Goal: Use online tool/utility

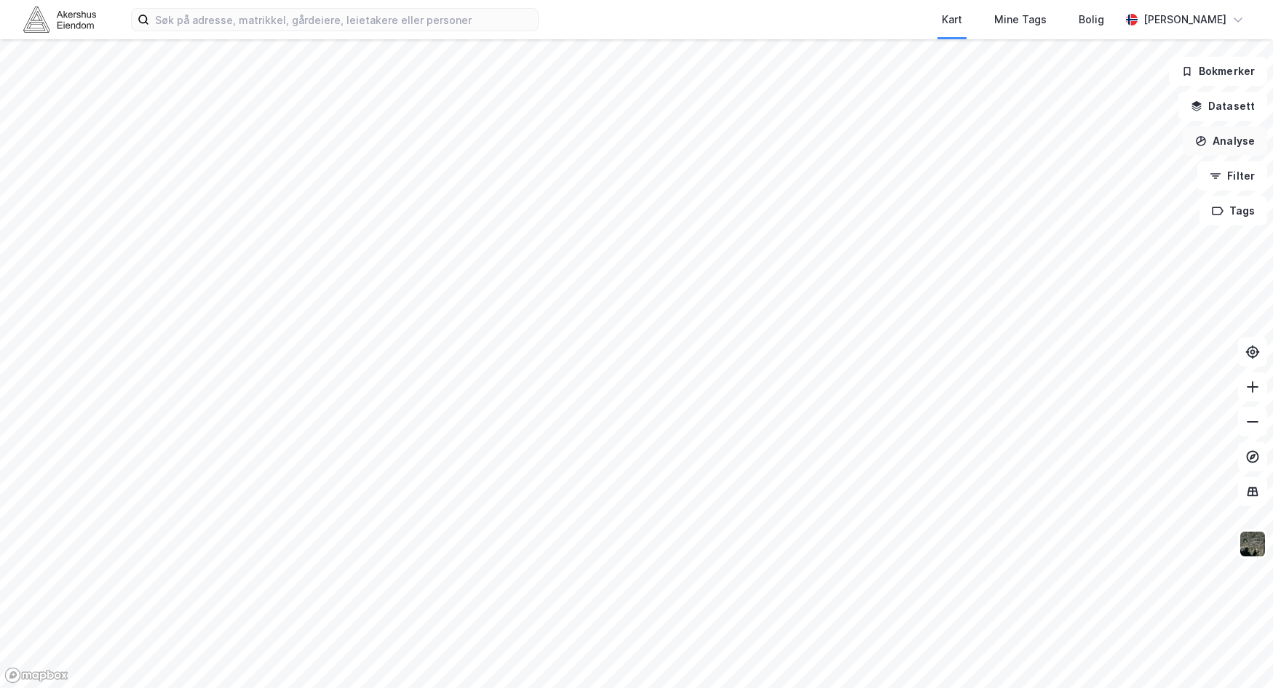
click at [1233, 139] on button "Analyse" at bounding box center [1224, 141] width 84 height 29
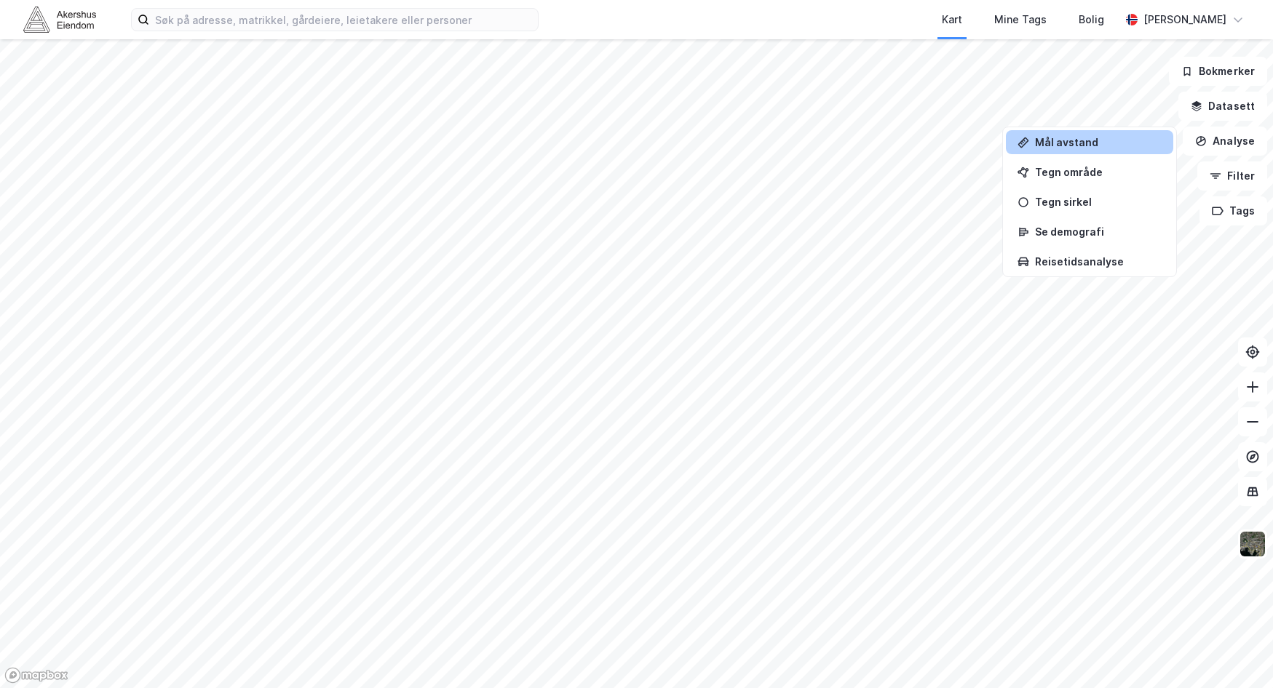
click at [1067, 151] on div "Mål avstand" at bounding box center [1089, 142] width 167 height 24
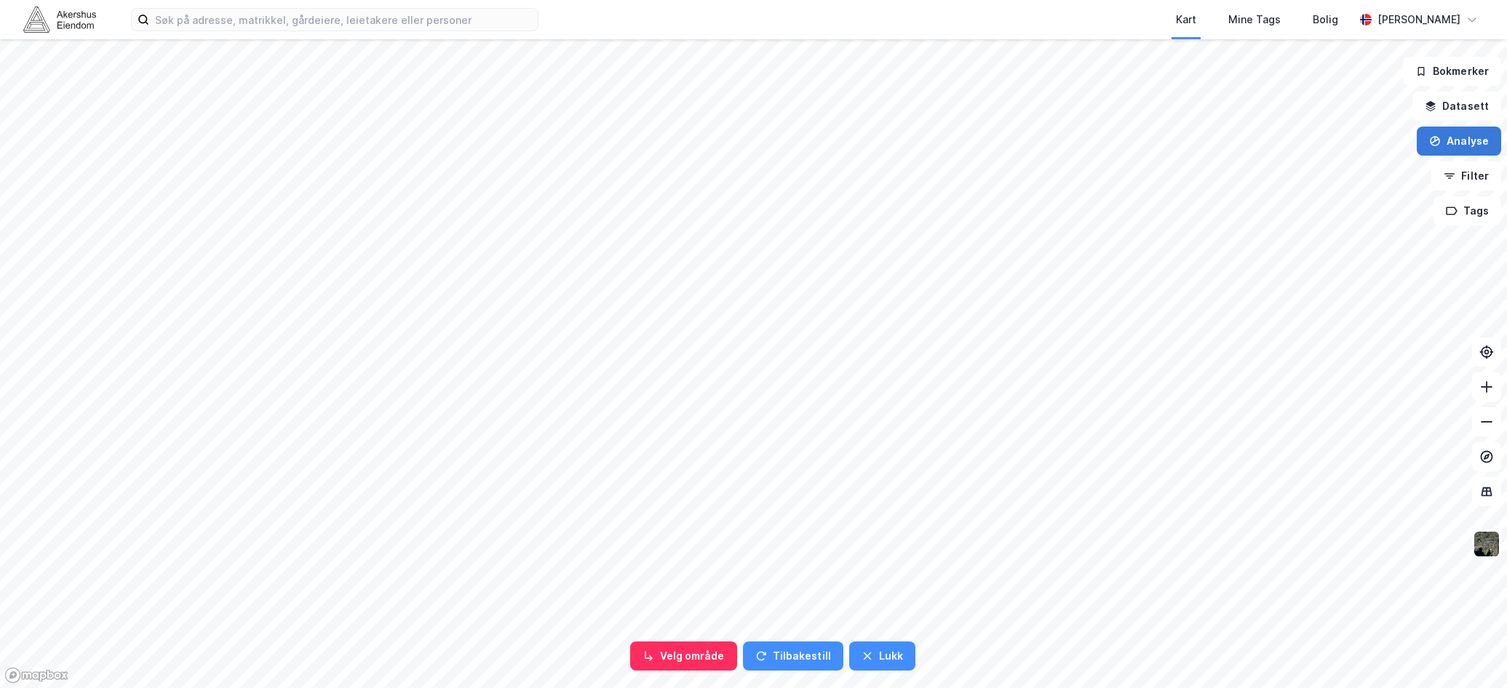
click at [1272, 140] on button "Analyse" at bounding box center [1459, 141] width 84 height 29
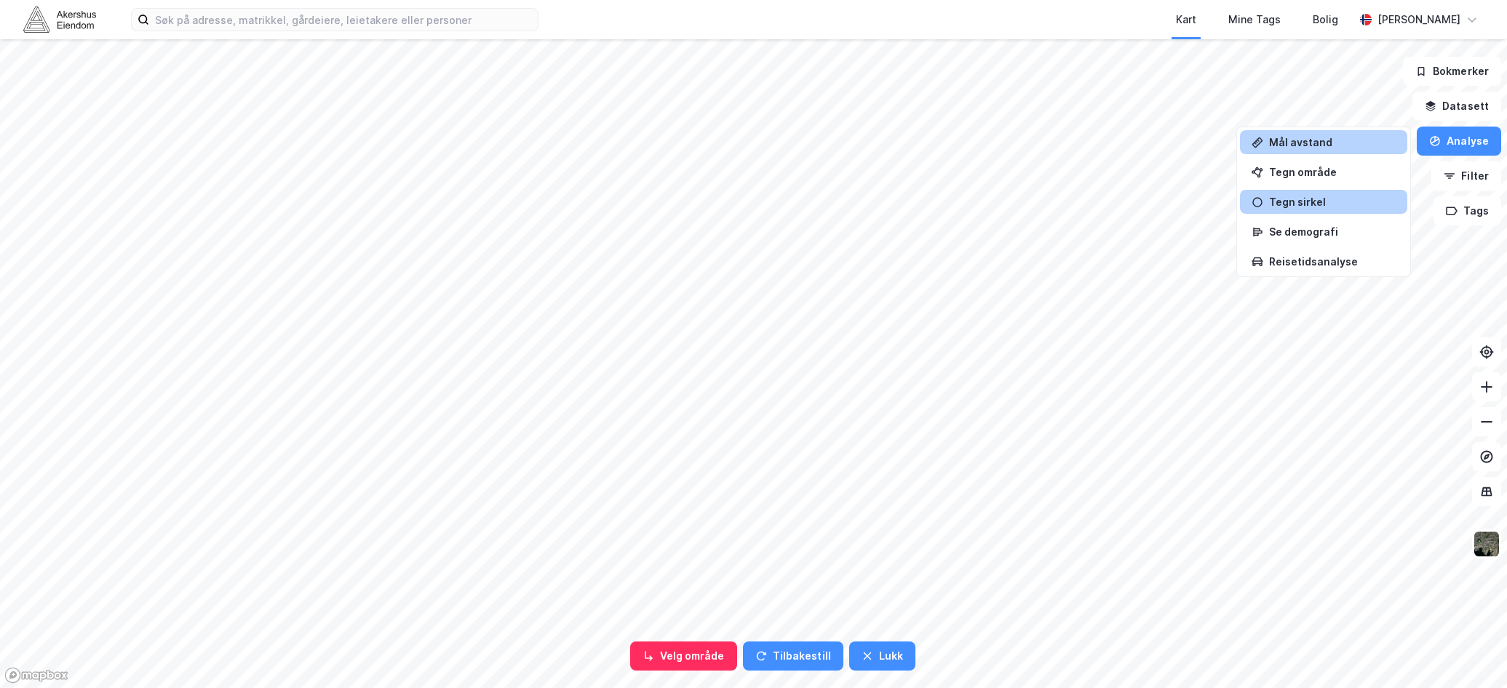
click at [1272, 204] on div "Tegn sirkel" at bounding box center [1332, 202] width 127 height 12
